Goal: Entertainment & Leisure: Consume media (video, audio)

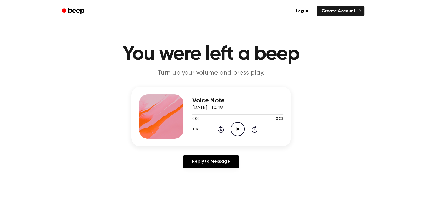
click at [241, 133] on icon "Play Audio" at bounding box center [237, 129] width 14 height 14
click at [237, 131] on icon at bounding box center [238, 130] width 3 height 4
click at [234, 128] on icon "Play Audio" at bounding box center [237, 129] width 14 height 14
